Goal: Information Seeking & Learning: Find specific fact

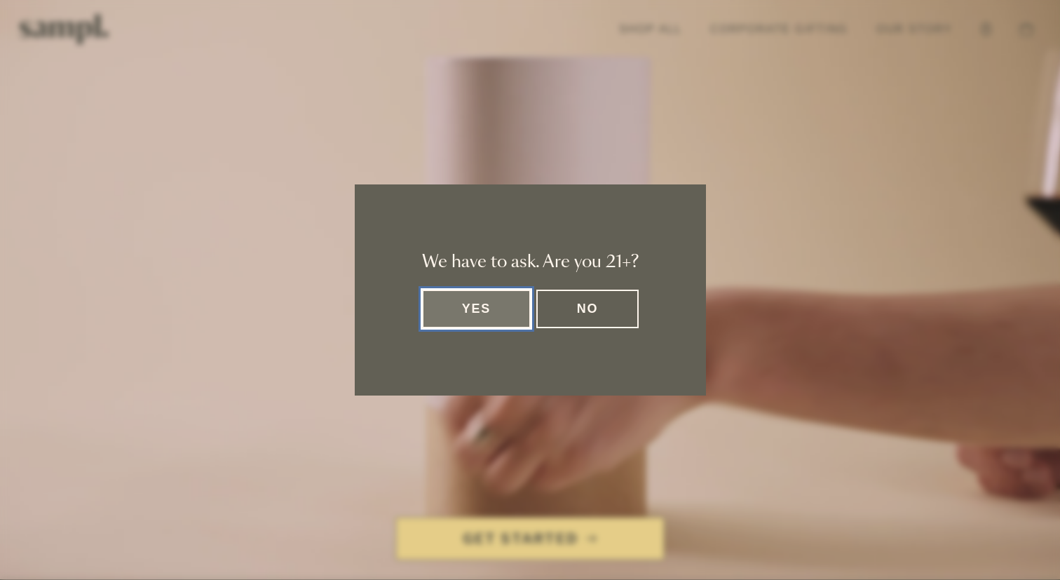
click at [501, 305] on button "Yes" at bounding box center [476, 309] width 109 height 39
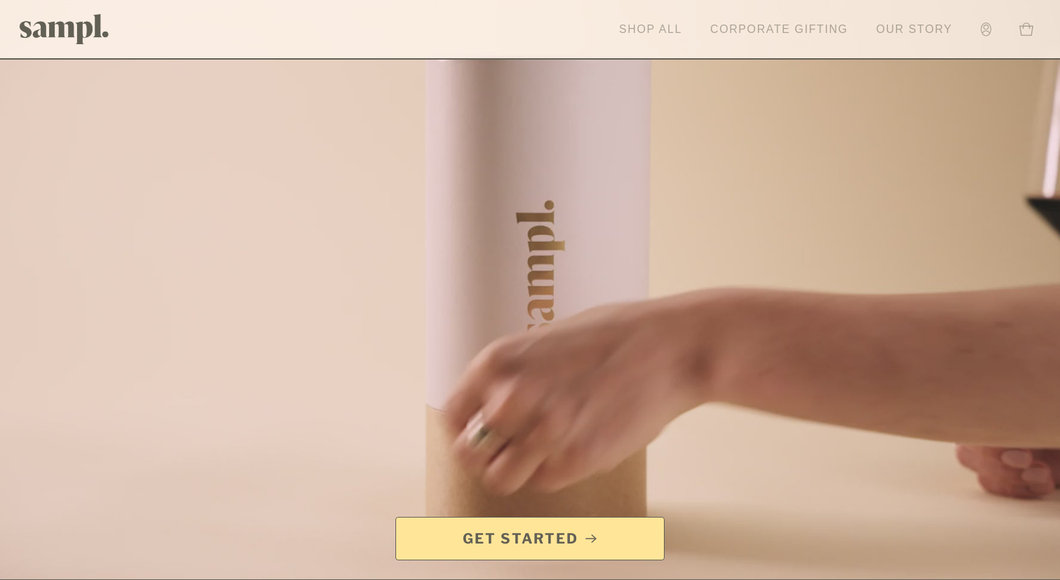
click at [661, 29] on link "Shop All" at bounding box center [650, 29] width 77 height 31
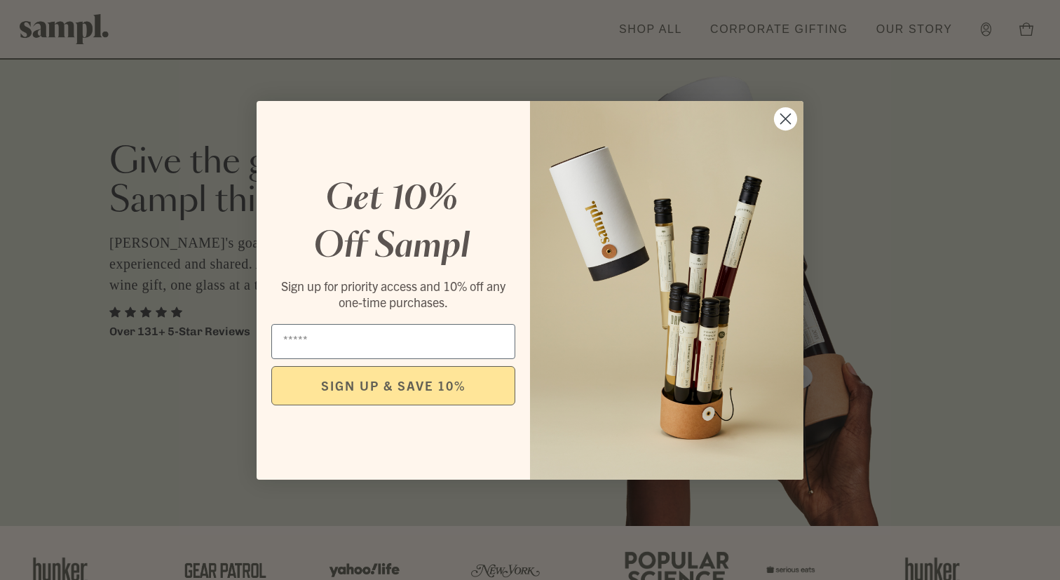
click at [783, 116] on icon "Close dialog" at bounding box center [786, 119] width 10 height 10
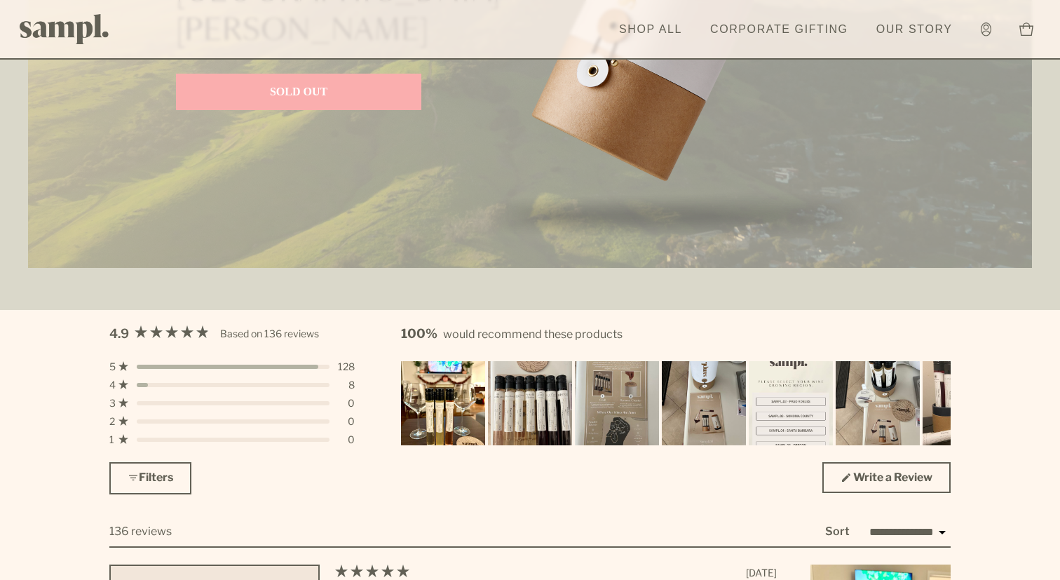
scroll to position [2596, 0]
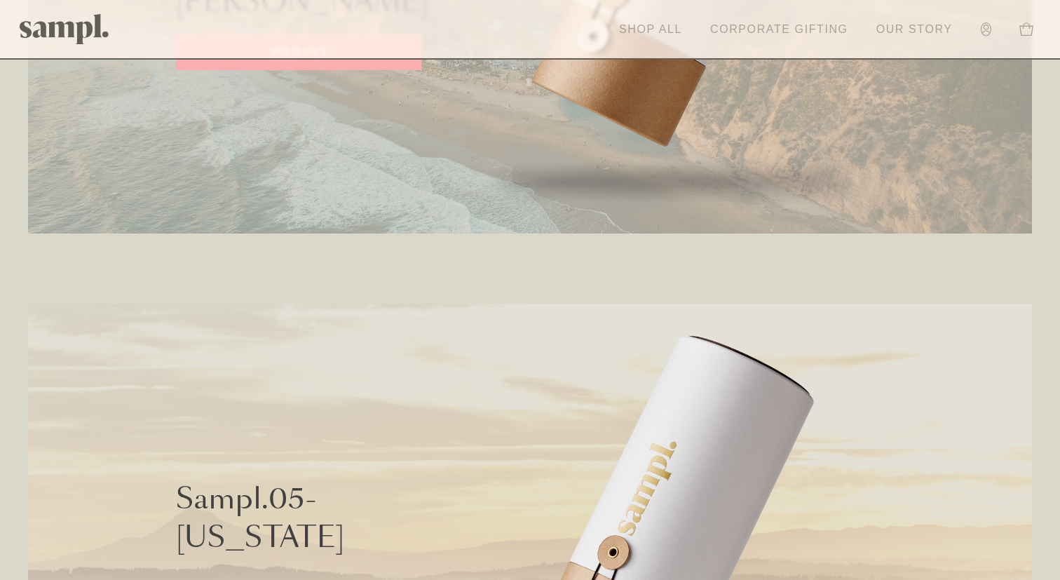
click at [661, 28] on link "Shop All" at bounding box center [650, 29] width 77 height 31
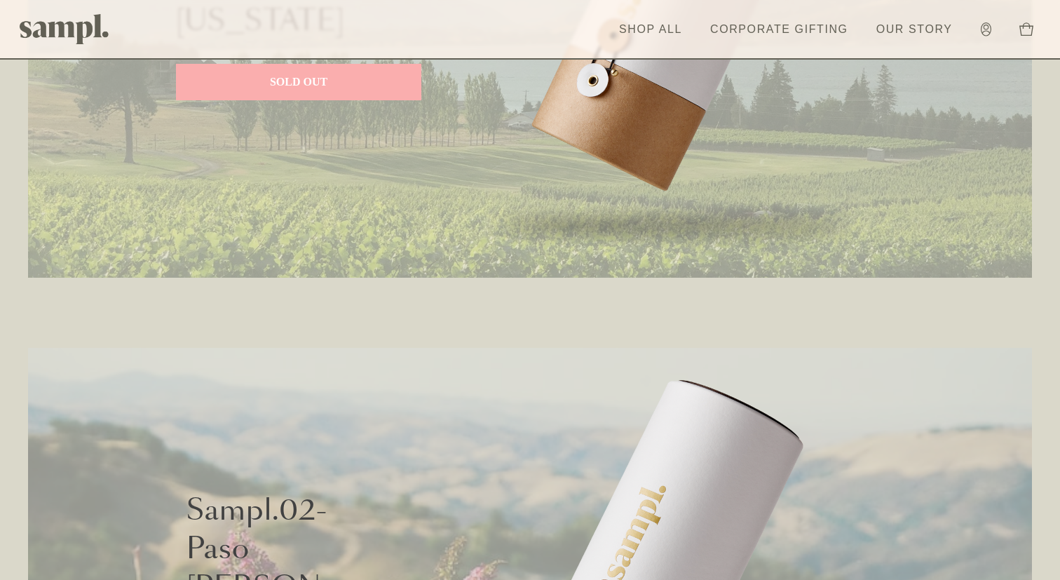
scroll to position [748, 0]
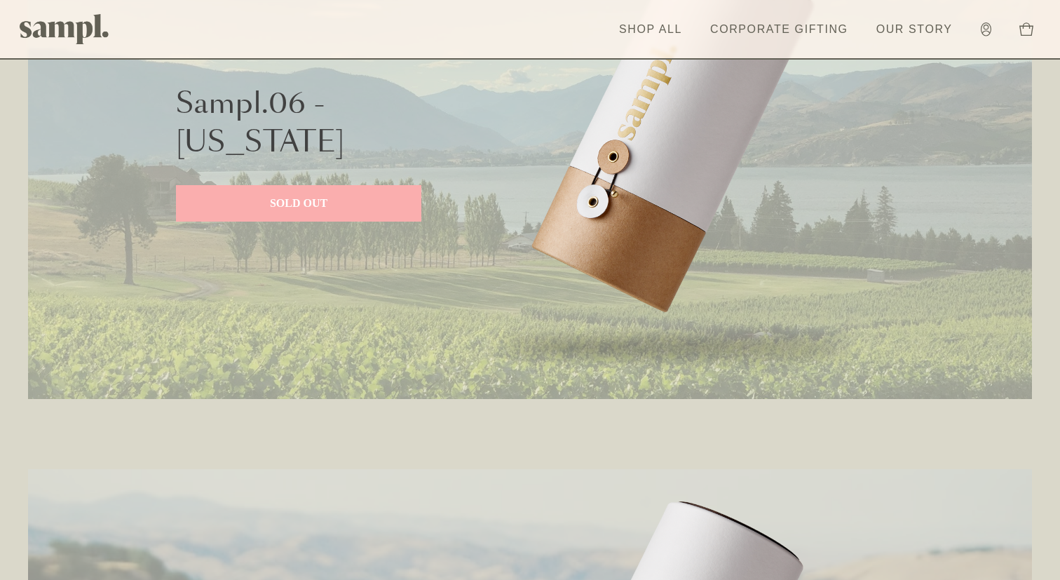
click at [319, 205] on p "SOLD OUT" at bounding box center [298, 203] width 217 height 17
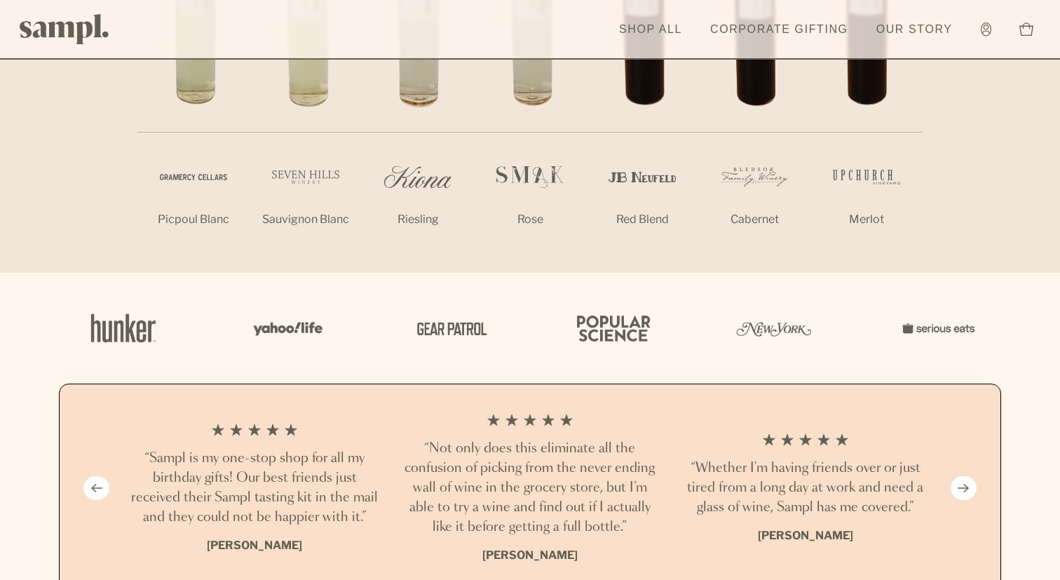
scroll to position [1257, 0]
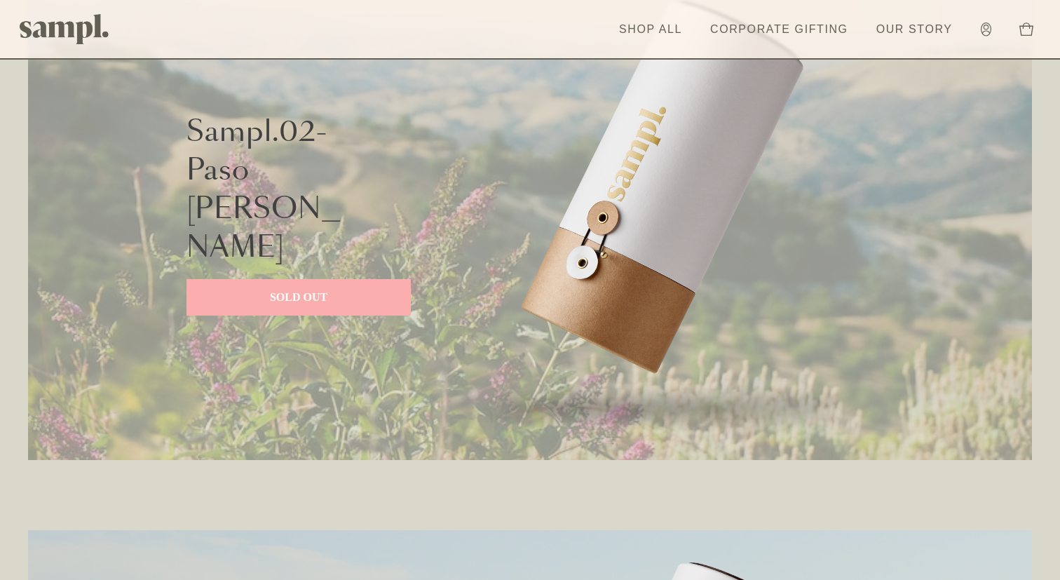
scroll to position [1260, 0]
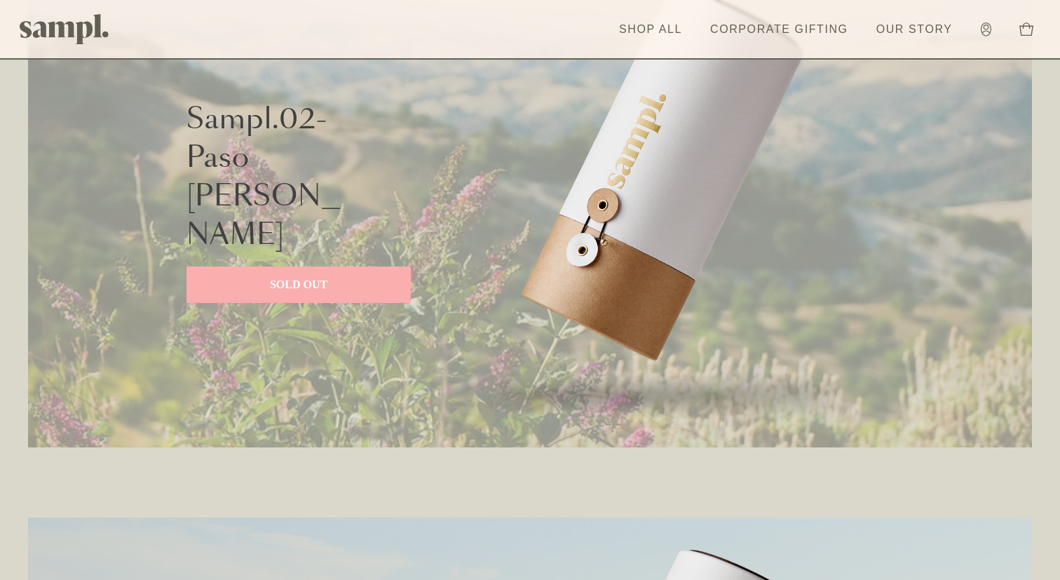
click at [302, 276] on p "SOLD OUT" at bounding box center [299, 284] width 196 height 17
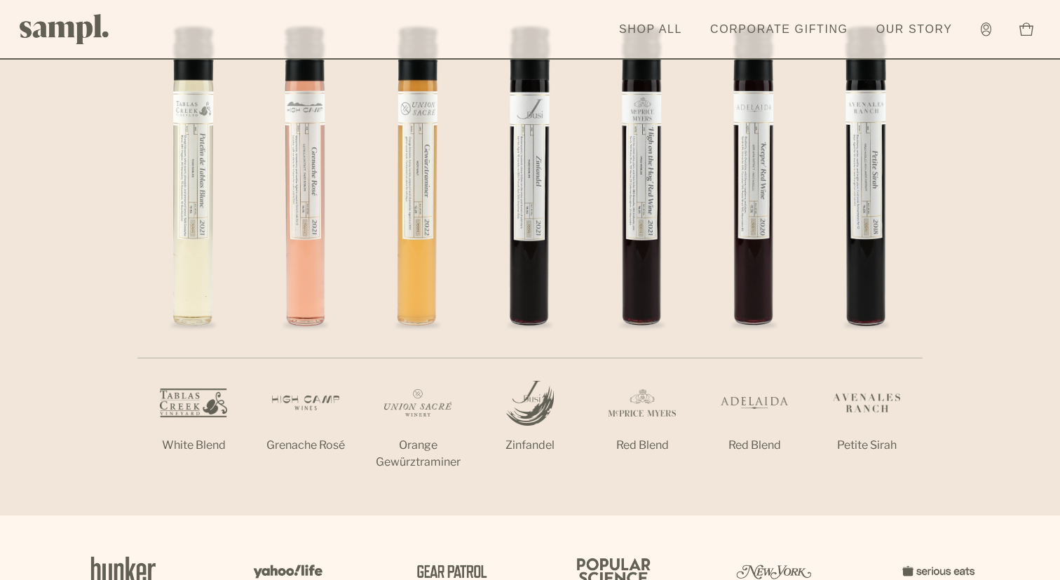
scroll to position [1055, 0]
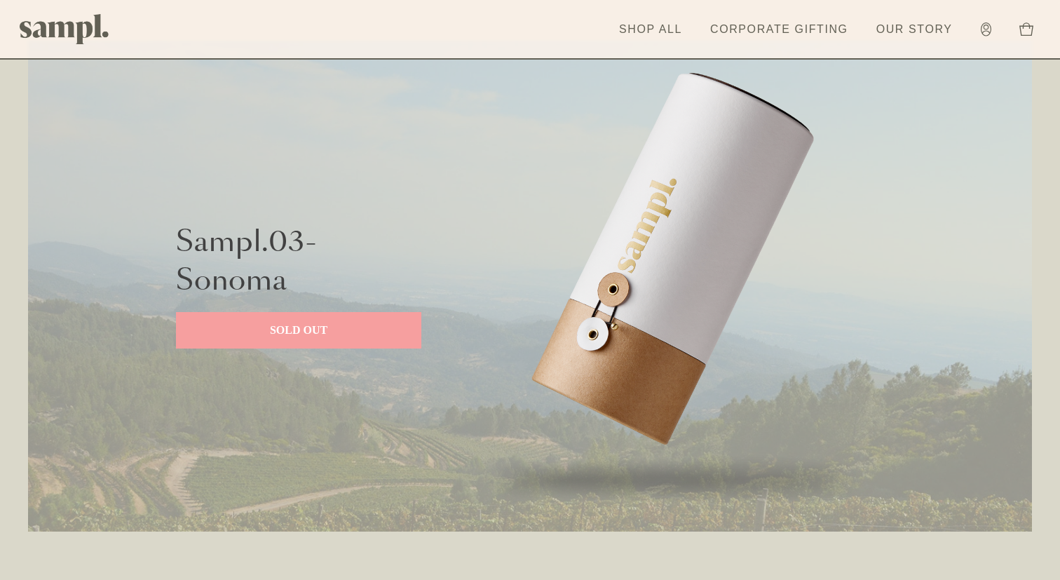
scroll to position [1736, 0]
click at [334, 332] on p "SOLD OUT" at bounding box center [298, 331] width 217 height 17
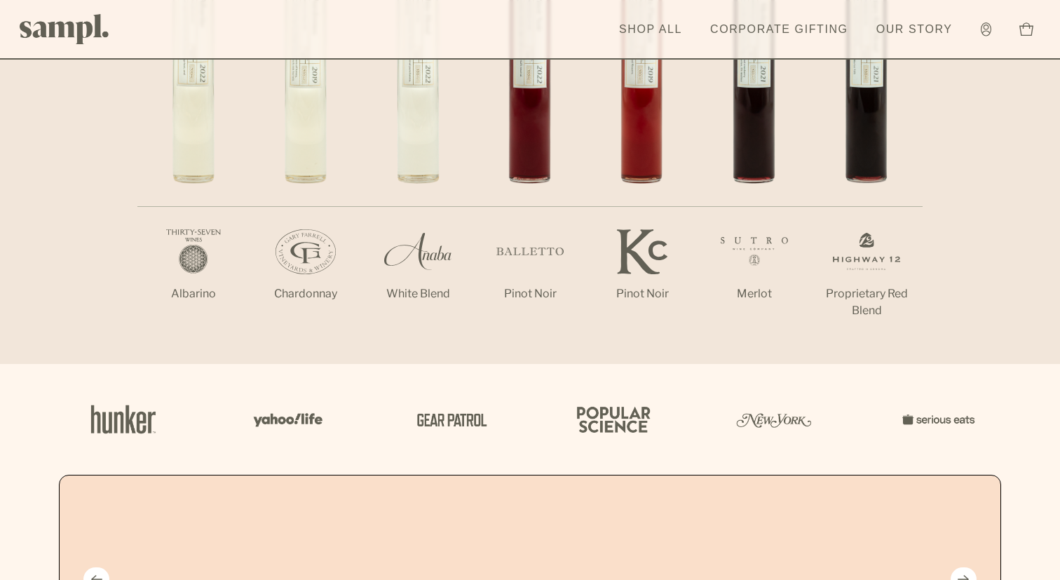
scroll to position [1135, 0]
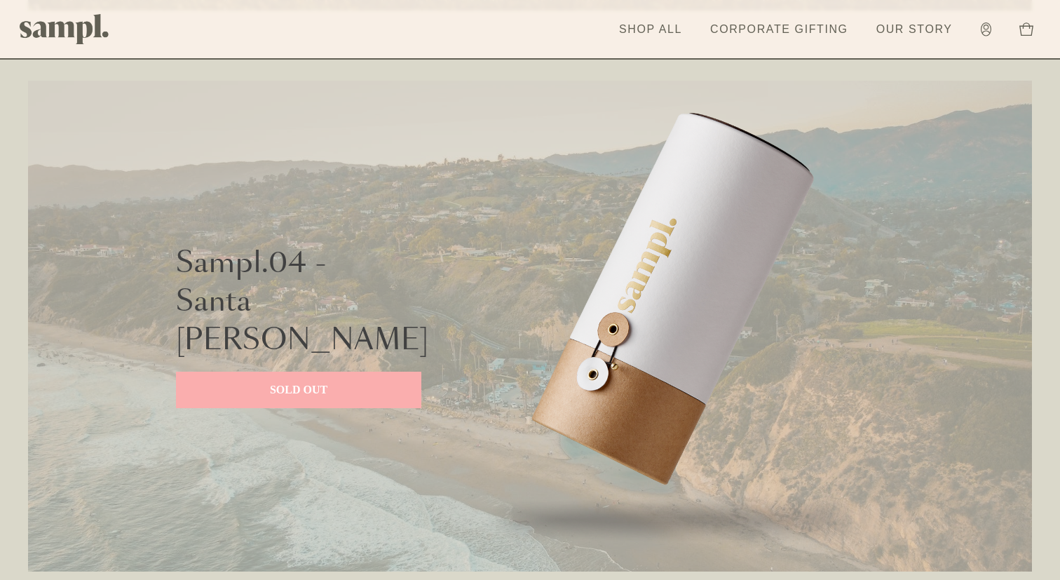
scroll to position [2264, 0]
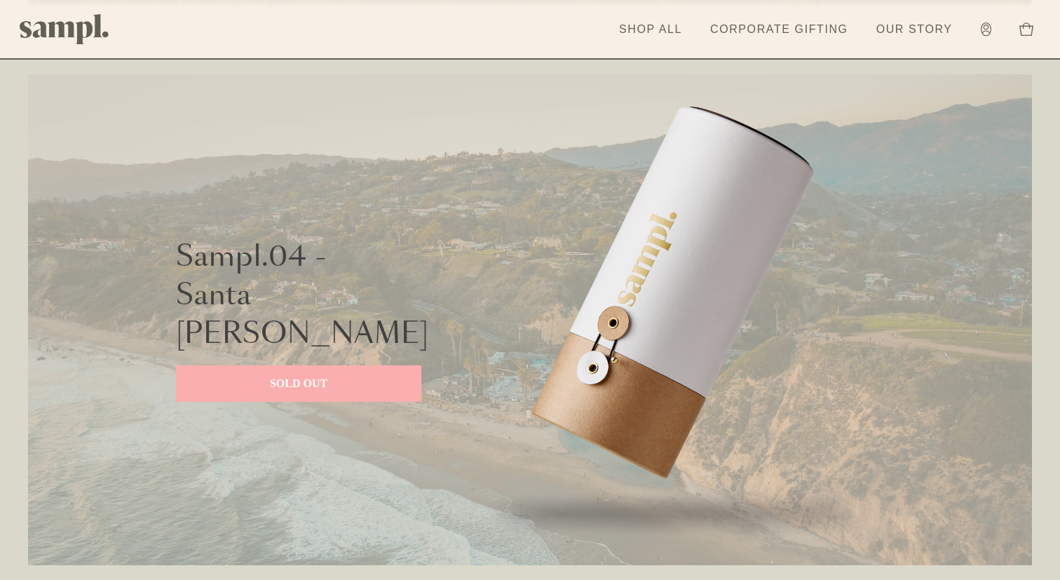
click at [304, 375] on p "SOLD OUT" at bounding box center [298, 383] width 217 height 17
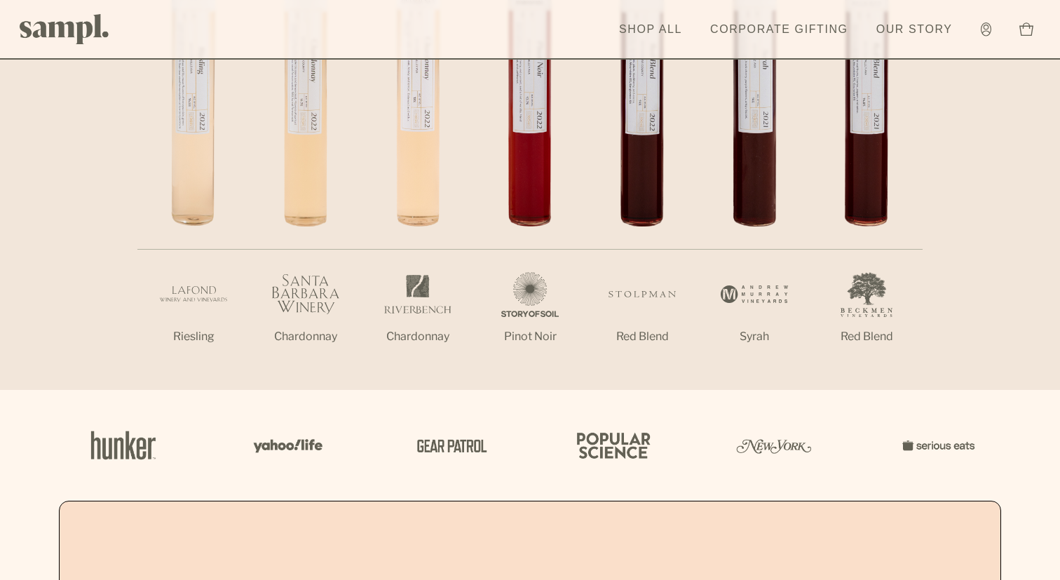
scroll to position [1439, 0]
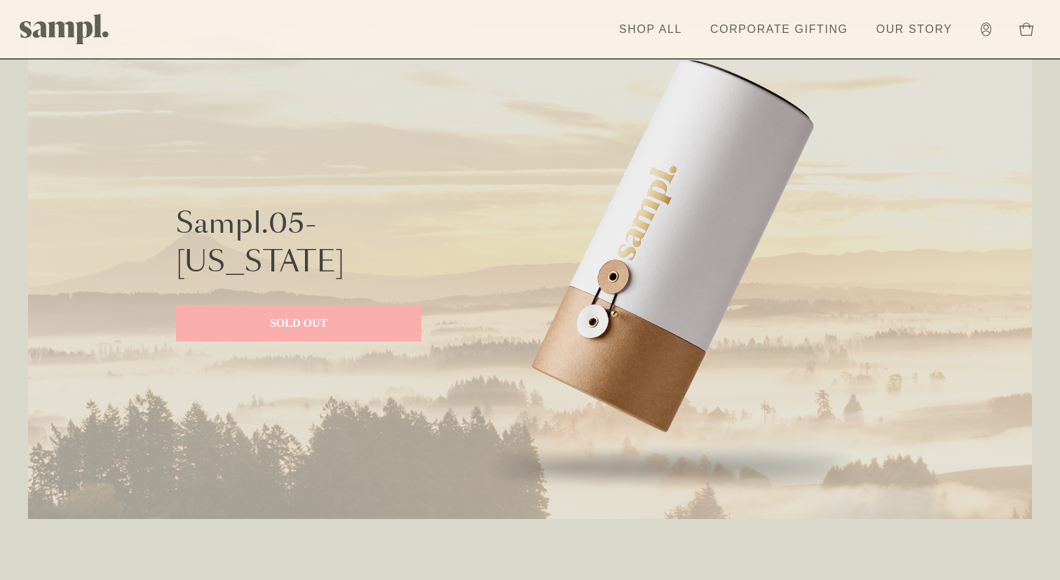
scroll to position [2885, 0]
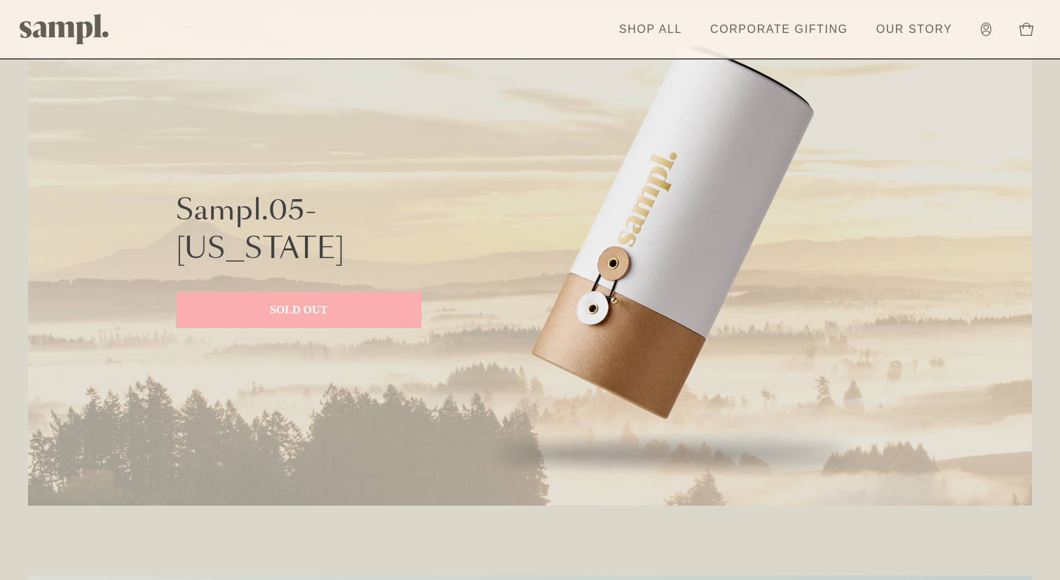
click at [310, 306] on p "SOLD OUT" at bounding box center [298, 310] width 217 height 17
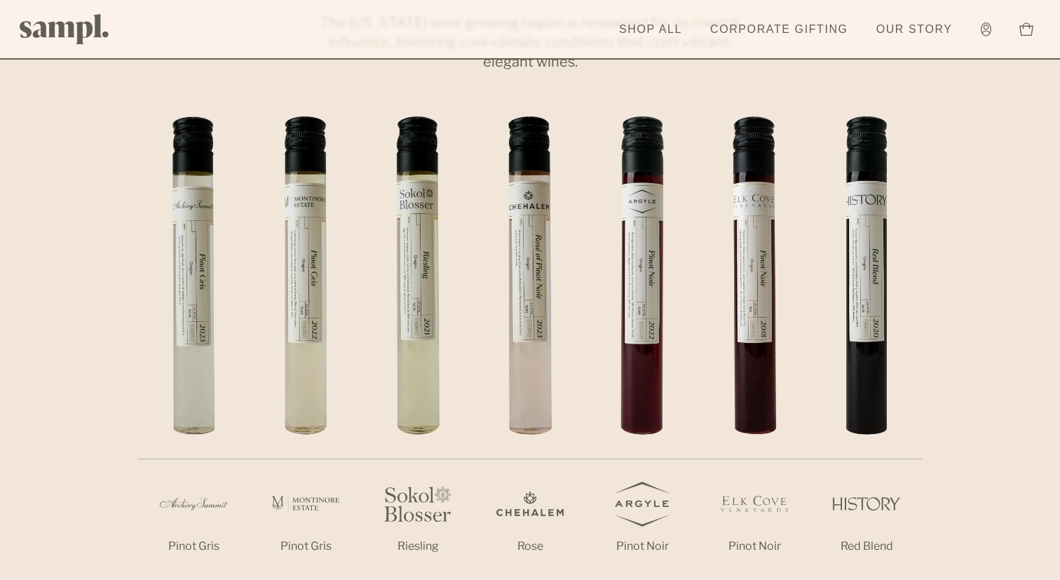
scroll to position [900, 0]
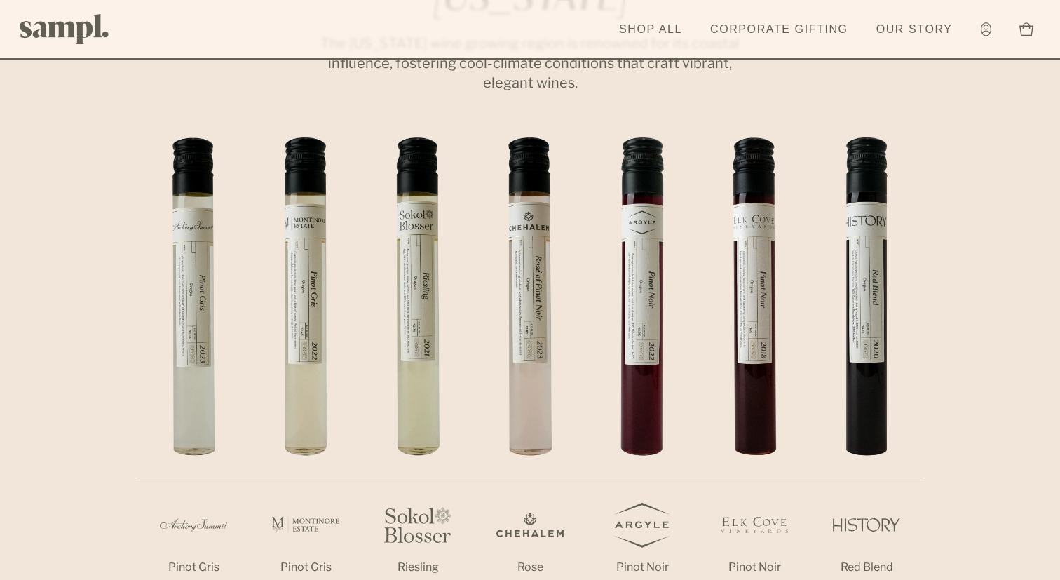
click at [913, 8] on header "Toggle navigation menu Shop All Corporate Gifting Our Story Account Story Shop …" at bounding box center [530, 30] width 1060 height 60
click at [913, 25] on link "Our Story" at bounding box center [915, 29] width 90 height 31
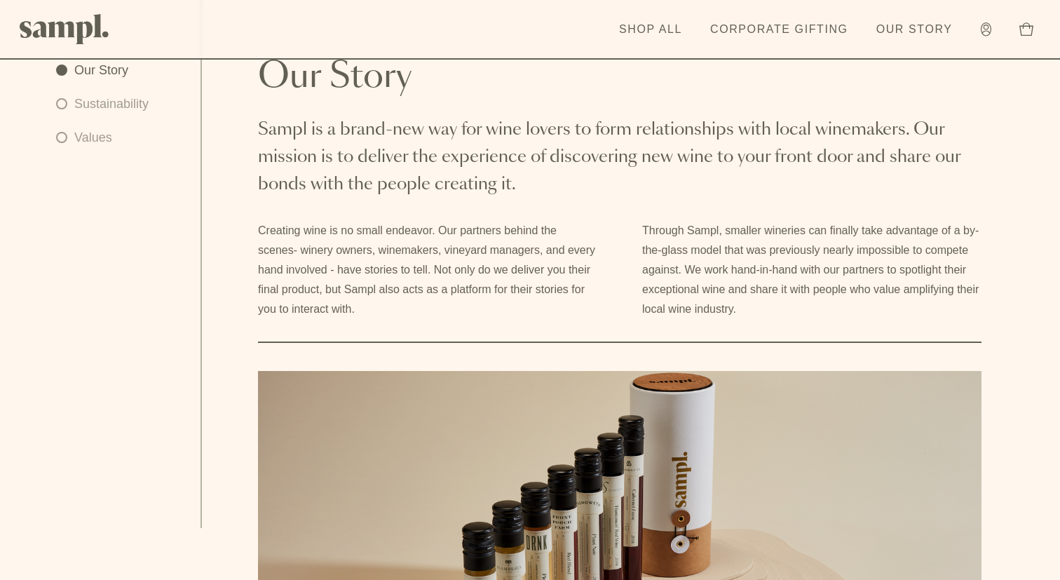
scroll to position [51, 0]
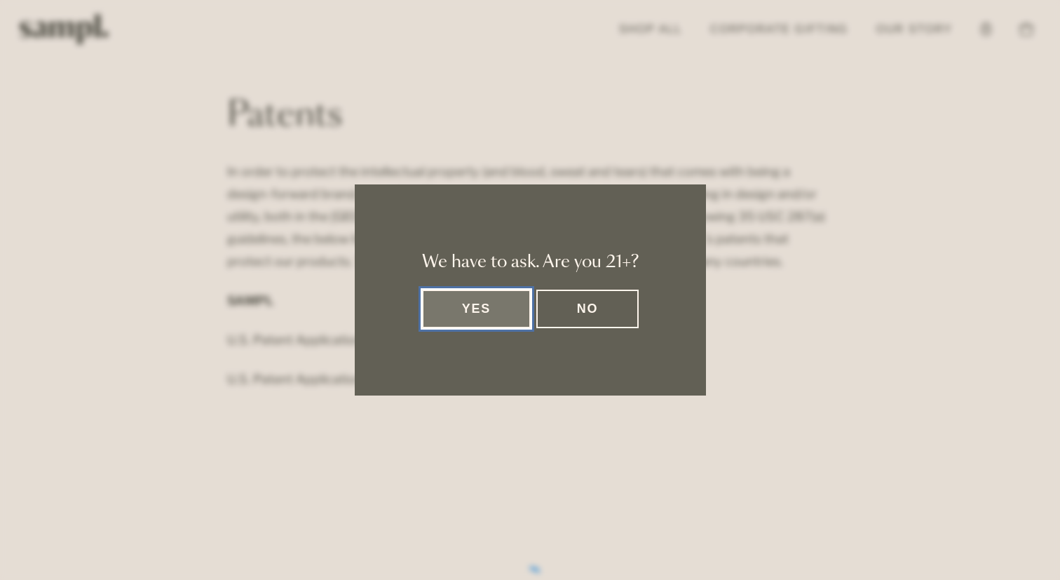
click at [496, 309] on button "Yes" at bounding box center [476, 309] width 109 height 39
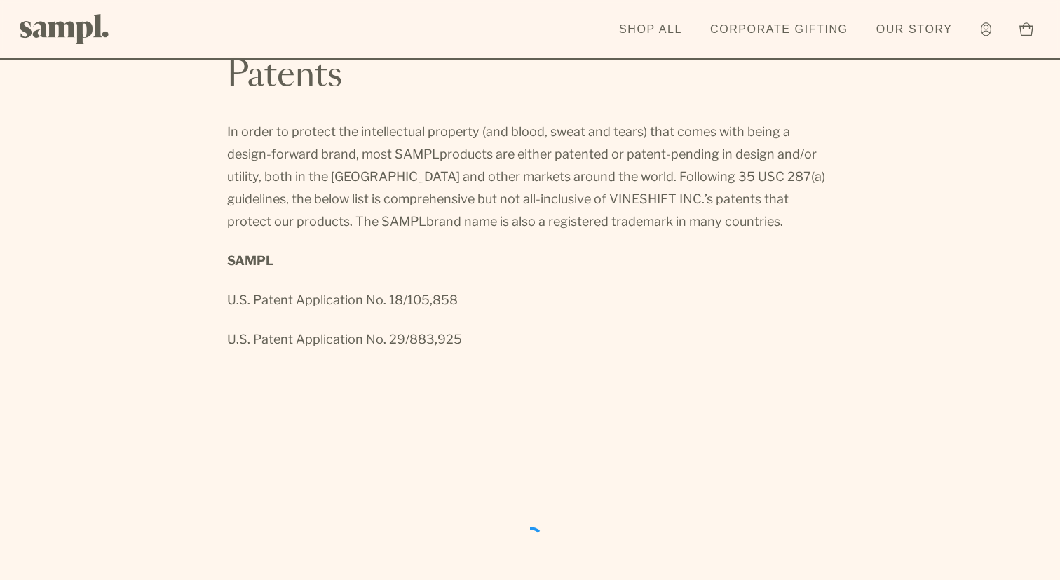
scroll to position [36, 0]
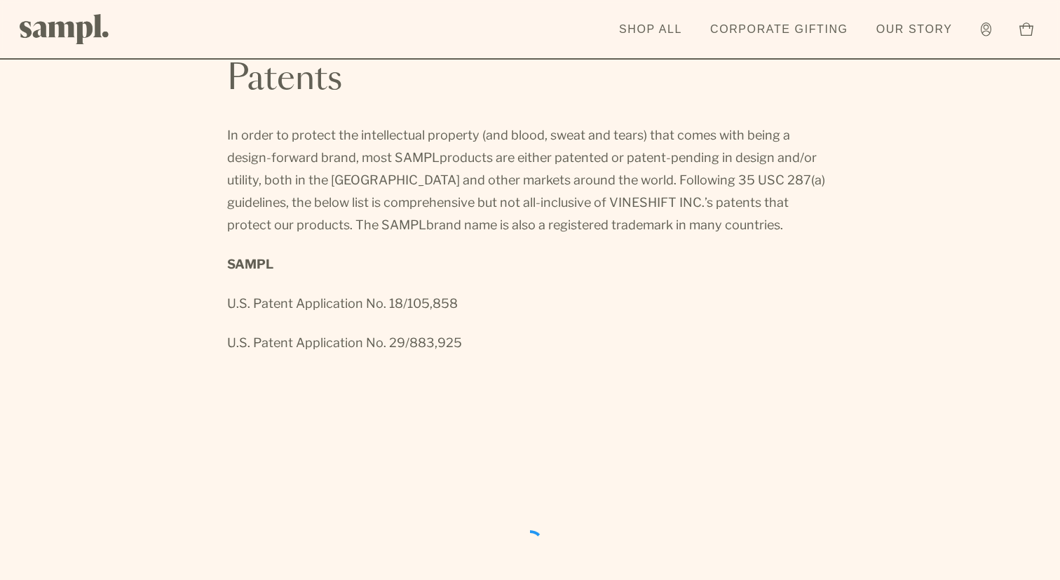
drag, startPoint x: 228, startPoint y: 305, endPoint x: 470, endPoint y: 312, distance: 242.0
click at [470, 312] on p "U.S. Patent Application No. 18/105,858" at bounding box center [530, 303] width 606 height 22
copy span "U.S. Patent Application No. 18/105,858"
click at [469, 313] on p "U.S. Patent Application No. 18/105,858" at bounding box center [530, 303] width 606 height 22
drag, startPoint x: 407, startPoint y: 344, endPoint x: 472, endPoint y: 342, distance: 65.2
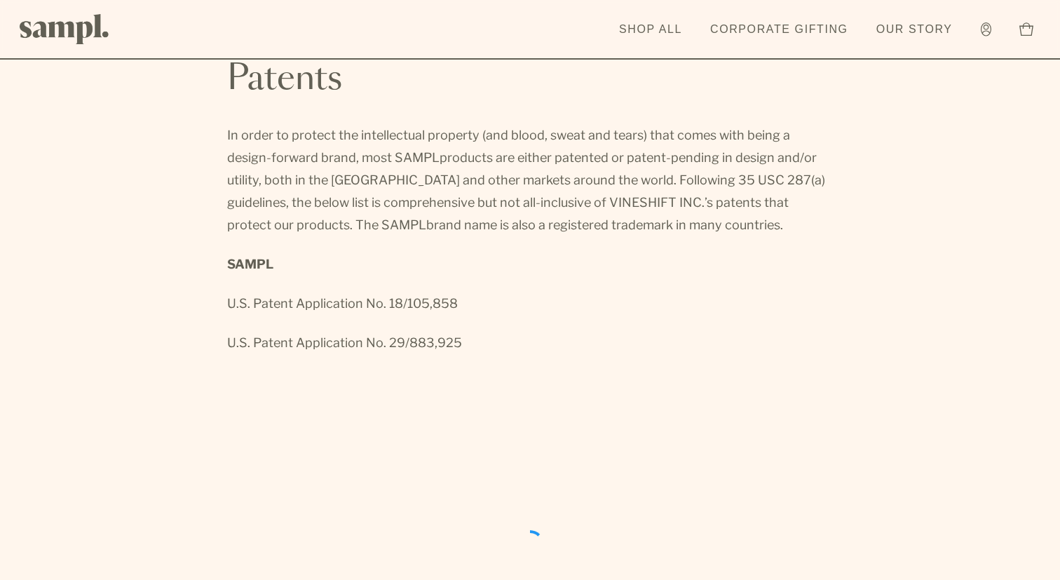
click at [472, 342] on p "U.S. Patent Application No. 29/883,925" at bounding box center [530, 343] width 606 height 22
copy span "883,925"
click at [462, 332] on p "U.S. Patent Application No. 29/883,925" at bounding box center [530, 343] width 606 height 22
drag, startPoint x: 406, startPoint y: 307, endPoint x: 456, endPoint y: 306, distance: 50.5
click at [456, 306] on p "U.S. Patent Application No. 18/105,858" at bounding box center [530, 303] width 606 height 22
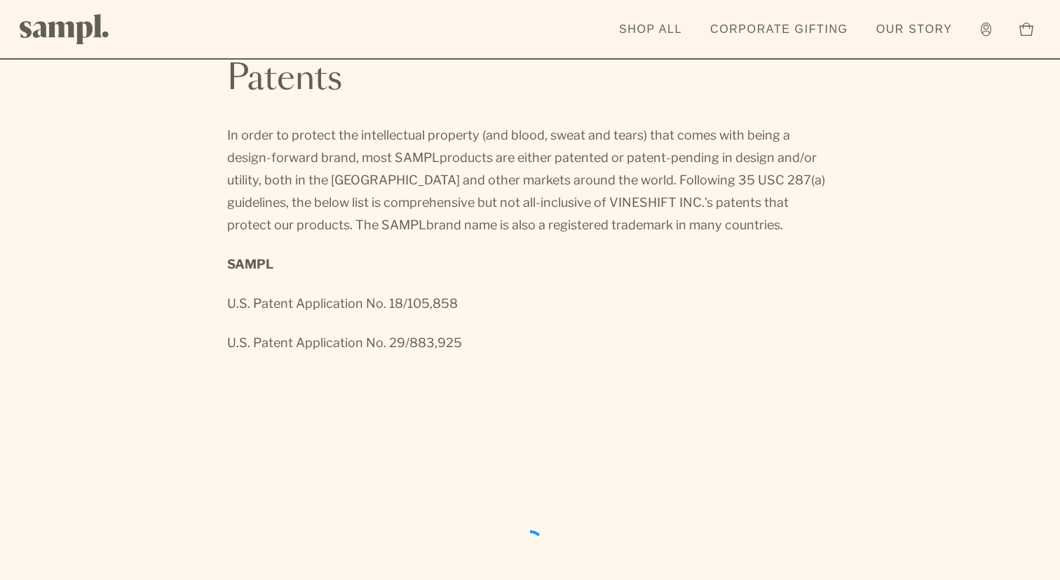
copy span "105,858"
click at [456, 306] on p "U.S. Patent Application No. 18/105,858" at bounding box center [530, 303] width 606 height 22
drag, startPoint x: 388, startPoint y: 306, endPoint x: 453, endPoint y: 306, distance: 64.5
click at [454, 306] on span "U.S. Patent Application No. 18/105,858" at bounding box center [342, 303] width 231 height 15
drag, startPoint x: 388, startPoint y: 304, endPoint x: 469, endPoint y: 303, distance: 81.4
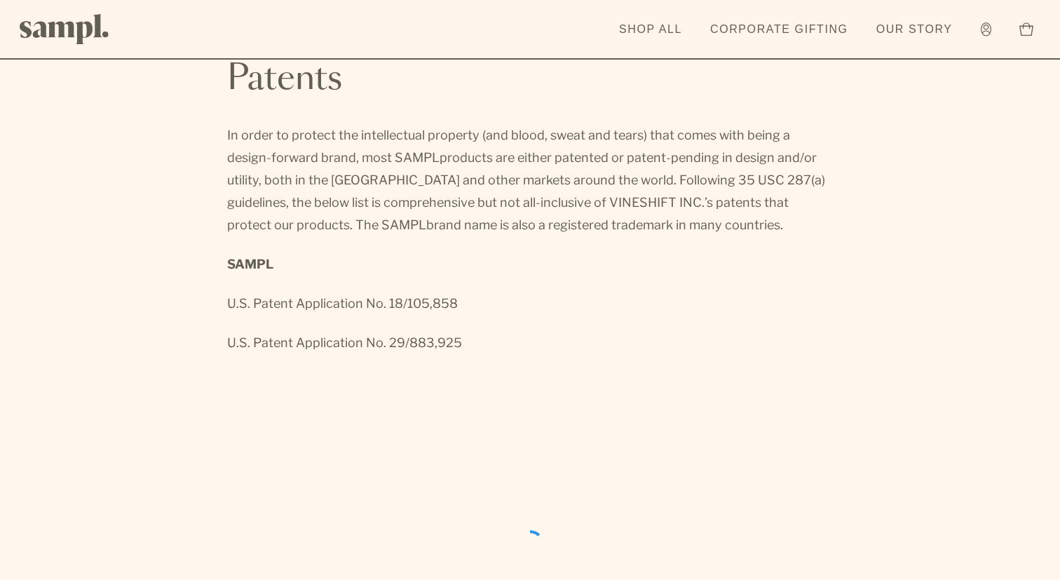
click at [469, 303] on p "U.S. Patent Application No. 18/105,858" at bounding box center [530, 303] width 606 height 22
copy span "18/105,858"
click at [469, 303] on p "U.S. Patent Application No. 18/105,858" at bounding box center [530, 303] width 606 height 22
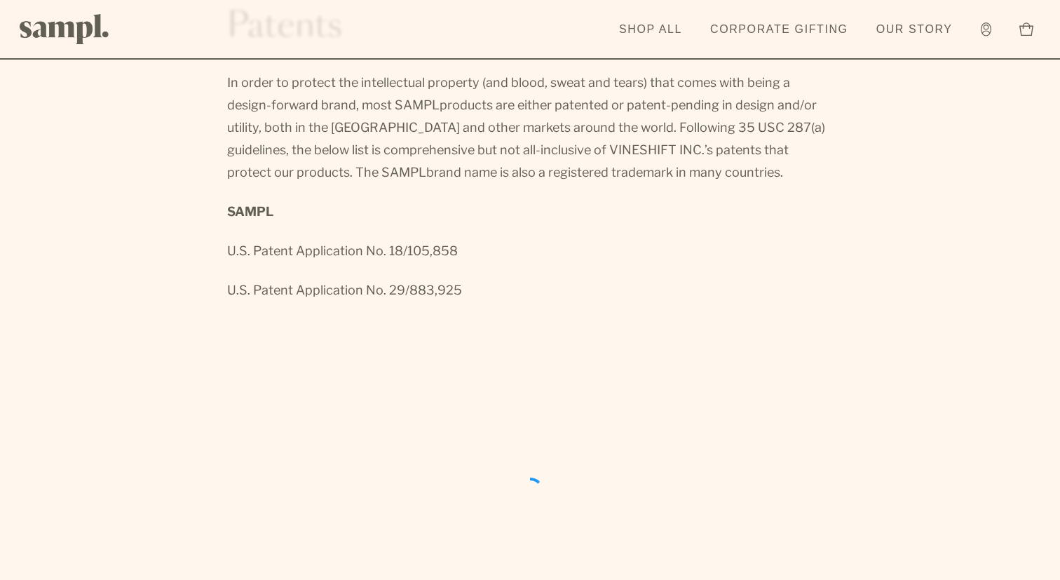
scroll to position [88, 0]
click at [773, 27] on link "Corporate Gifting" at bounding box center [779, 29] width 152 height 31
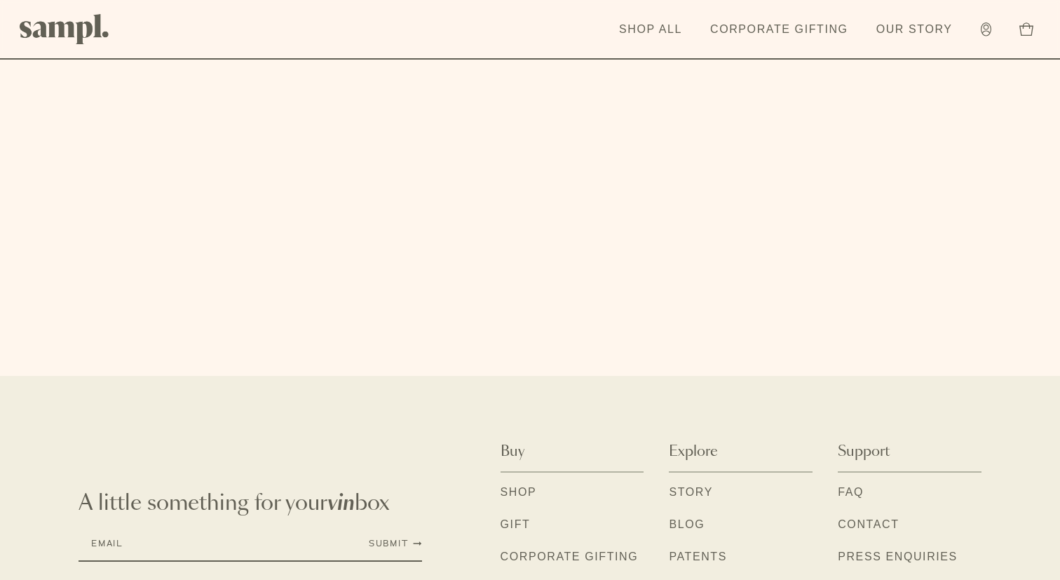
scroll to position [4547, 0]
